Goal: Task Accomplishment & Management: Use online tool/utility

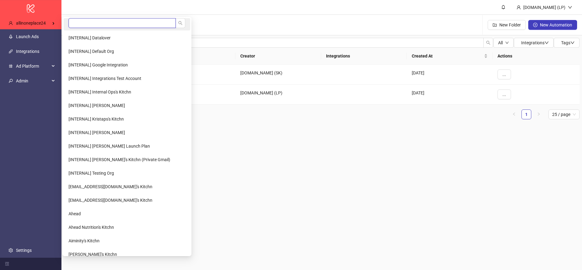
click at [75, 20] on input "search" at bounding box center [122, 23] width 107 height 10
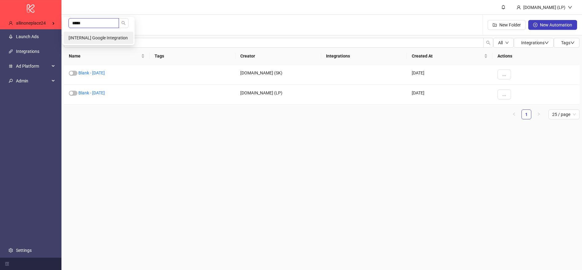
type input "*****"
click at [81, 34] on li "[INTERNAL] Google Integration" at bounding box center [99, 38] width 70 height 12
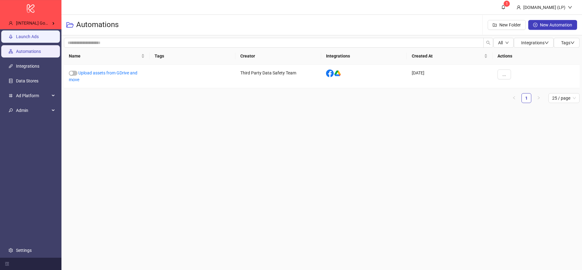
click at [39, 39] on link "Launch Ads" at bounding box center [27, 36] width 23 height 5
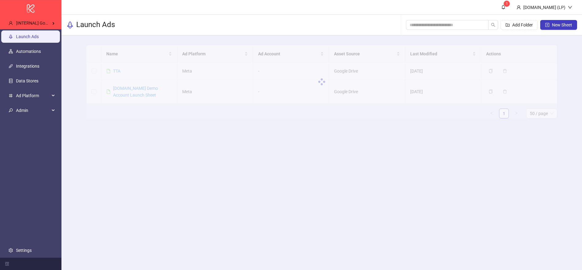
click at [120, 68] on div at bounding box center [321, 81] width 471 height 73
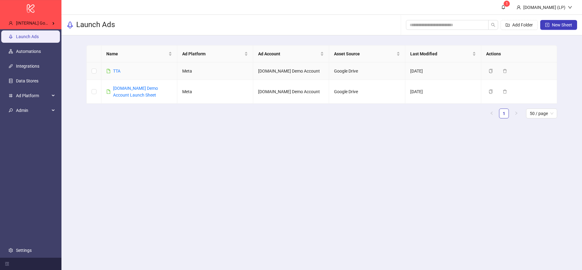
click at [116, 71] on link "TTA" at bounding box center [116, 71] width 7 height 5
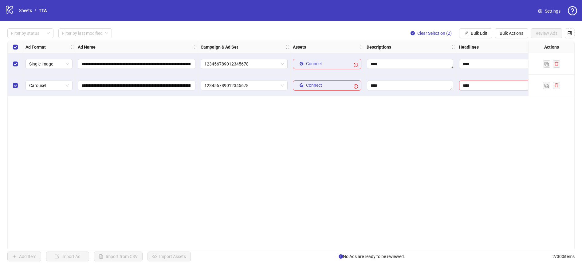
click at [513, 39] on div "**********" at bounding box center [291, 145] width 582 height 248
click at [515, 33] on span "Bulk Actions" at bounding box center [512, 33] width 24 height 5
click at [516, 48] on span "Delete" at bounding box center [520, 45] width 42 height 7
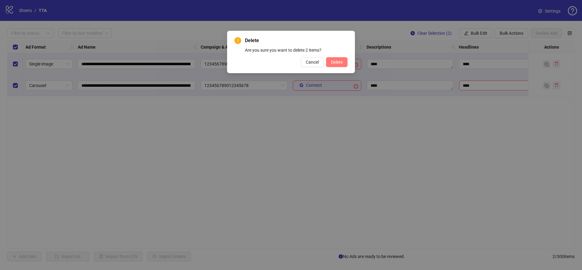
click at [346, 62] on button "Delete" at bounding box center [337, 62] width 22 height 10
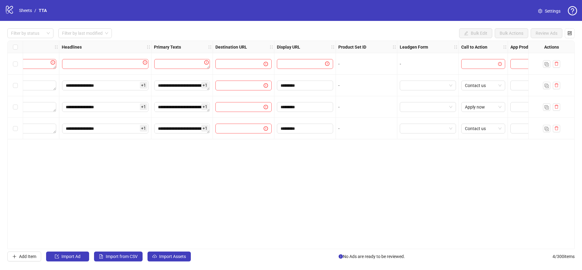
scroll to position [0, 439]
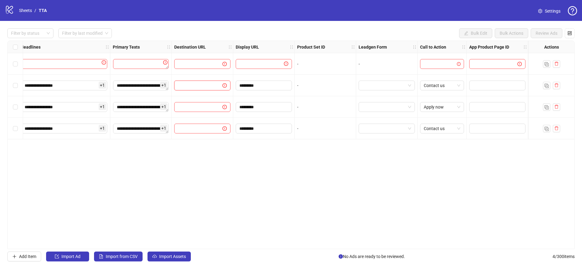
click at [210, 82] on input "text" at bounding box center [196, 85] width 36 height 7
click at [209, 87] on input "text" at bounding box center [196, 85] width 36 height 7
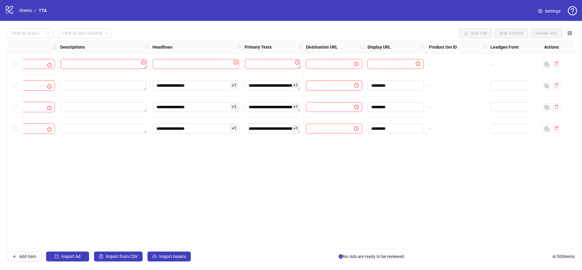
scroll to position [0, 0]
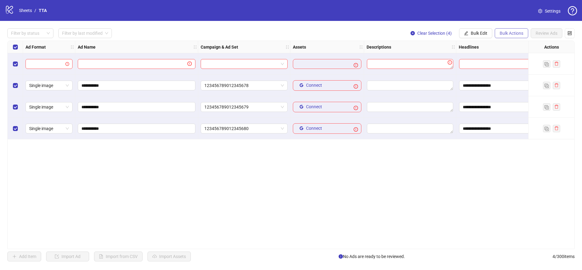
click at [507, 35] on span "Bulk Actions" at bounding box center [512, 33] width 24 height 5
click at [513, 46] on span "Delete" at bounding box center [520, 45] width 42 height 7
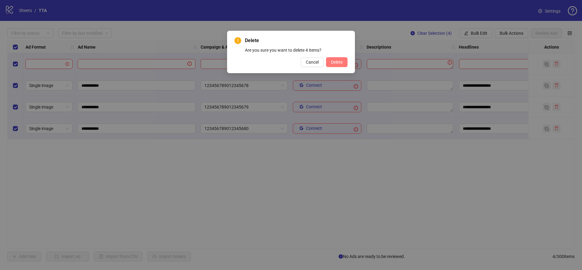
click at [339, 62] on span "Delete" at bounding box center [337, 62] width 12 height 5
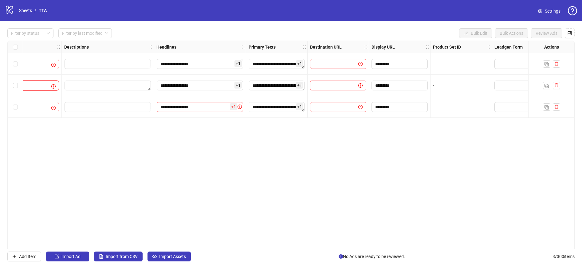
click at [329, 83] on div "**********" at bounding box center [291, 145] width 568 height 209
click at [337, 87] on input "text" at bounding box center [332, 85] width 36 height 7
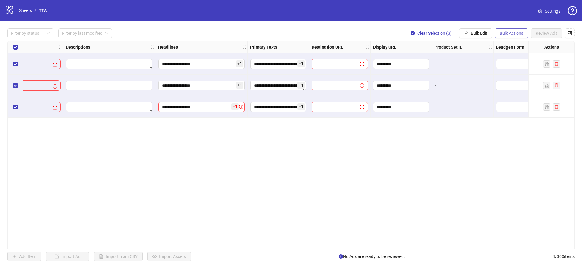
click at [522, 35] on span "Bulk Actions" at bounding box center [512, 33] width 24 height 5
click at [514, 47] on span "Delete" at bounding box center [520, 45] width 42 height 7
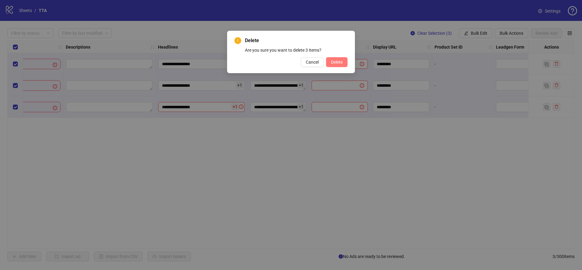
click at [332, 58] on button "Delete" at bounding box center [337, 62] width 22 height 10
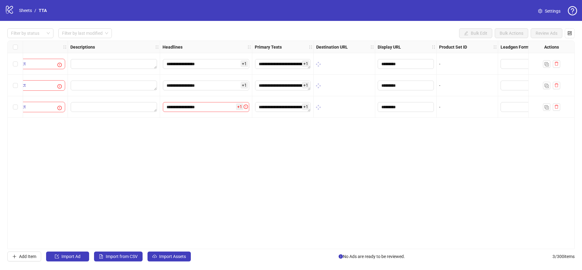
scroll to position [0, 306]
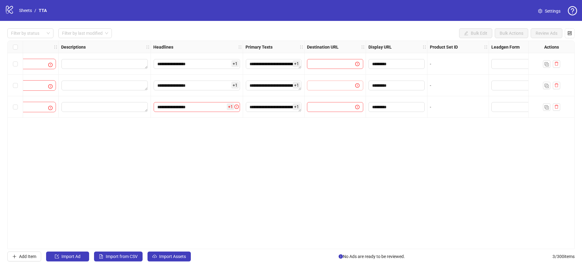
click at [353, 86] on span at bounding box center [354, 85] width 12 height 7
click at [358, 86] on icon "exclamation-circle" at bounding box center [358, 85] width 4 height 4
click at [331, 88] on input "text" at bounding box center [329, 85] width 36 height 7
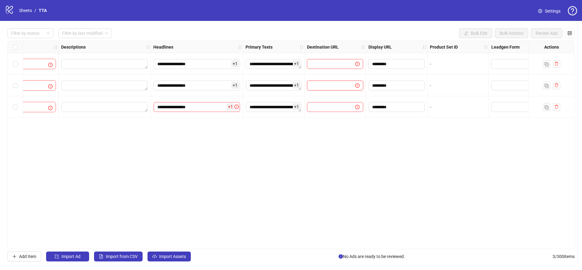
click at [331, 88] on input "text" at bounding box center [329, 85] width 36 height 7
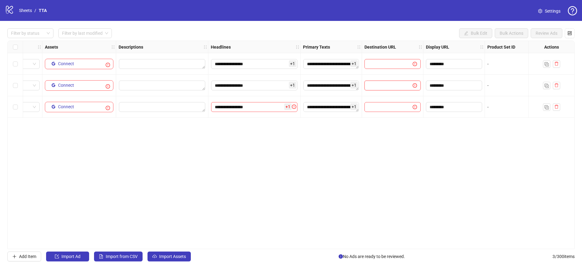
scroll to position [0, 439]
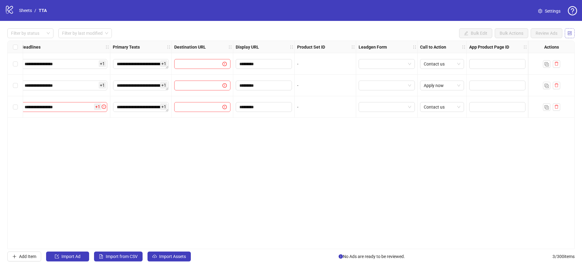
click at [571, 36] on button "button" at bounding box center [570, 33] width 10 height 10
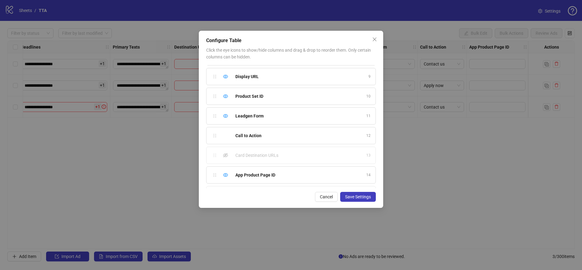
scroll to position [152, 0]
click at [227, 157] on icon "eye-invisible" at bounding box center [225, 157] width 5 height 5
click at [355, 193] on button "Save Settings" at bounding box center [358, 197] width 36 height 10
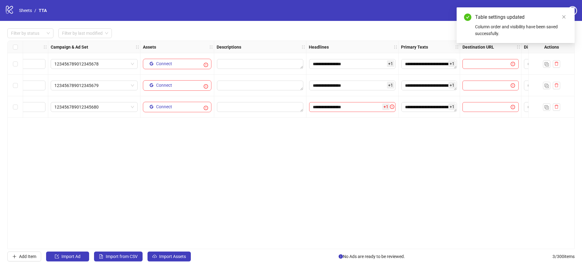
scroll to position [0, 165]
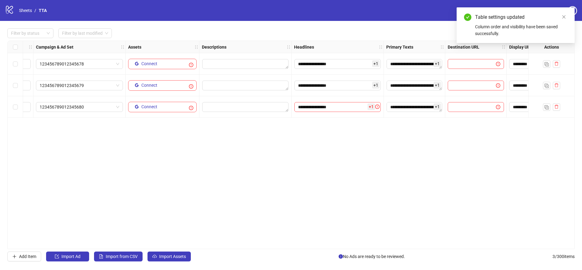
click at [383, 105] on div "**********" at bounding box center [338, 107] width 92 height 22
click at [377, 108] on icon "exclamation-circle" at bounding box center [378, 107] width 4 height 4
click at [348, 108] on input "**********" at bounding box center [338, 107] width 86 height 10
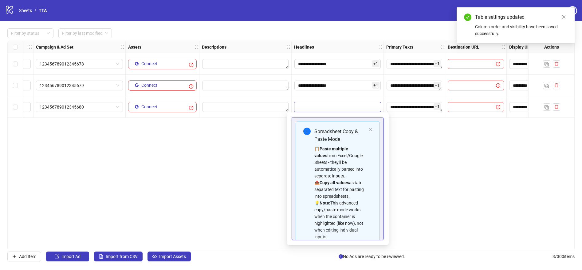
scroll to position [41, 0]
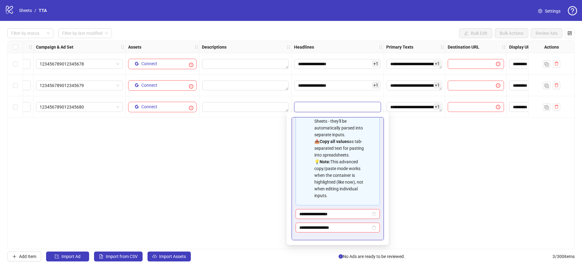
drag, startPoint x: 433, startPoint y: 212, endPoint x: 435, endPoint y: 206, distance: 6.5
click at [434, 211] on div "**********" at bounding box center [291, 145] width 568 height 209
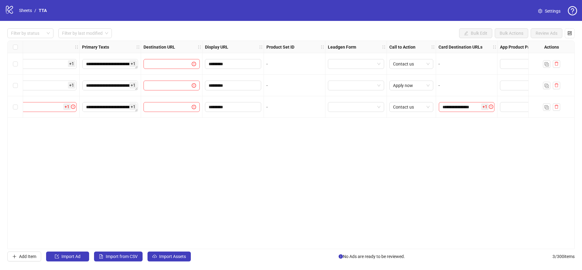
scroll to position [0, 500]
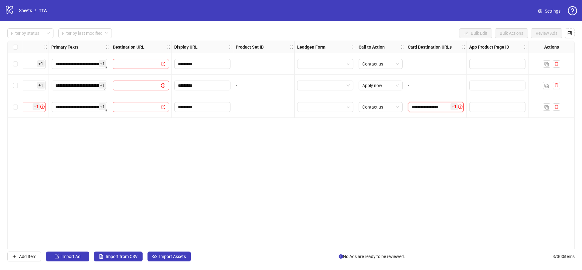
click at [443, 106] on input "**********" at bounding box center [436, 107] width 56 height 10
click at [347, 122] on div "**********" at bounding box center [291, 145] width 568 height 209
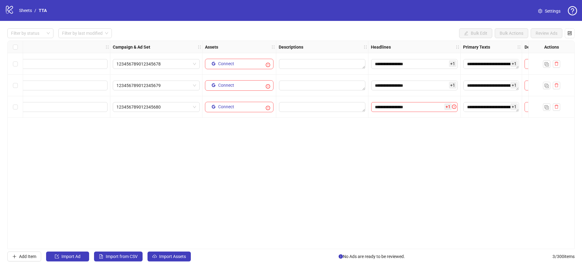
scroll to position [0, 0]
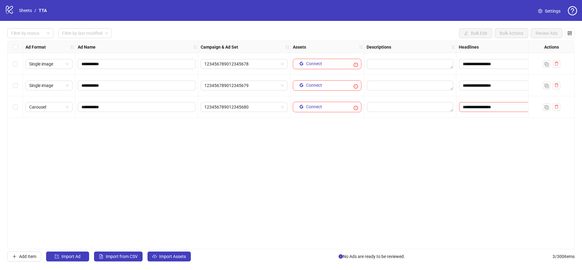
click at [12, 46] on div "Select all rows" at bounding box center [15, 47] width 15 height 12
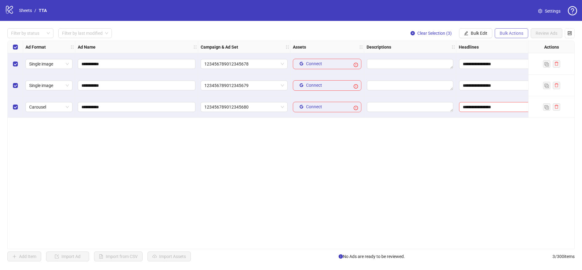
click at [502, 31] on span "Bulk Actions" at bounding box center [512, 33] width 24 height 5
click at [515, 44] on span "Delete" at bounding box center [520, 45] width 42 height 7
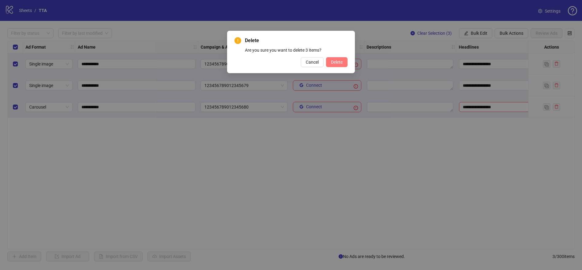
click at [341, 61] on span "Delete" at bounding box center [337, 62] width 12 height 5
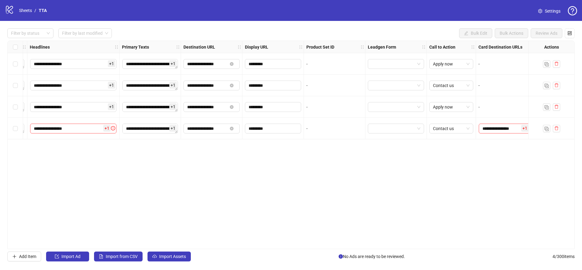
scroll to position [0, 500]
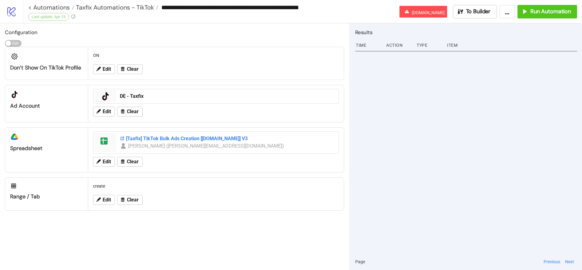
click at [169, 139] on div "[Taxfix] TikTok Bulk Ads Creation [[DOMAIN_NAME]] V3" at bounding box center [227, 138] width 215 height 7
